Goal: Check status: Check status

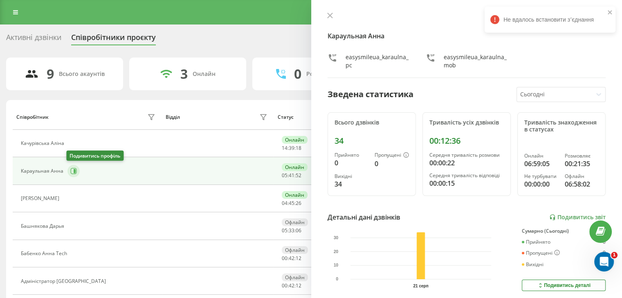
click at [76, 169] on button at bounding box center [73, 171] width 12 height 12
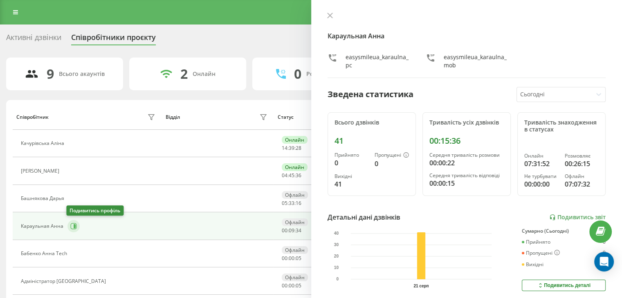
click at [74, 225] on icon at bounding box center [75, 226] width 2 height 4
click at [295, 223] on div "Офлайн" at bounding box center [295, 223] width 26 height 8
click at [436, 92] on div "Зведена статистика Сьогодні" at bounding box center [466, 94] width 278 height 15
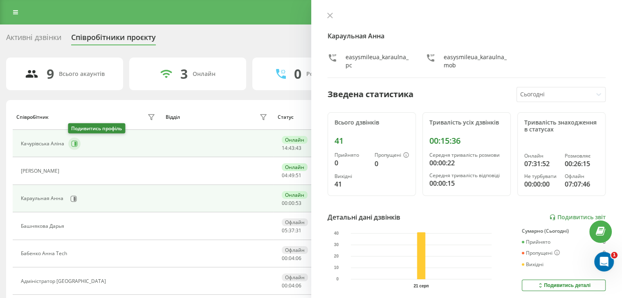
click at [70, 143] on button at bounding box center [74, 144] width 12 height 12
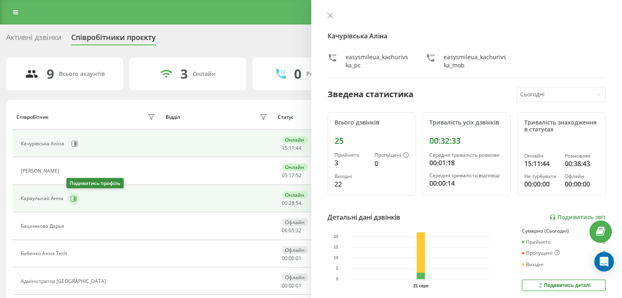
drag, startPoint x: 0, startPoint y: 0, endPoint x: 72, endPoint y: 196, distance: 208.9
click at [72, 196] on icon at bounding box center [73, 199] width 7 height 7
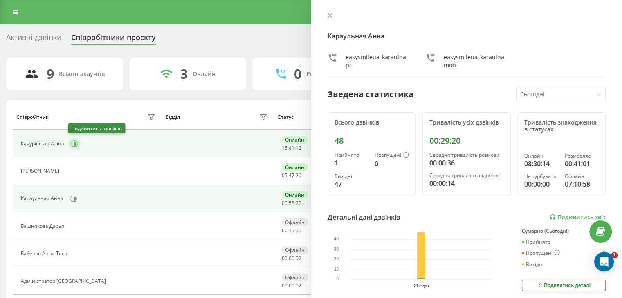
click at [75, 143] on icon at bounding box center [75, 144] width 2 height 4
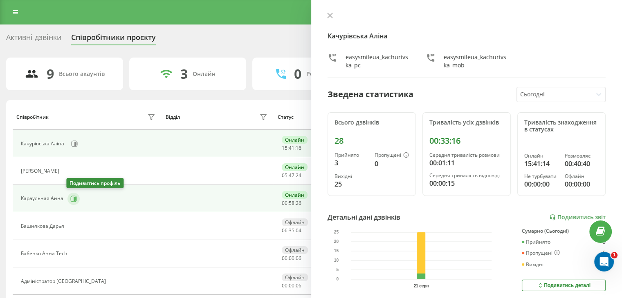
click at [75, 197] on icon at bounding box center [73, 199] width 7 height 7
